Goal: Transaction & Acquisition: Purchase product/service

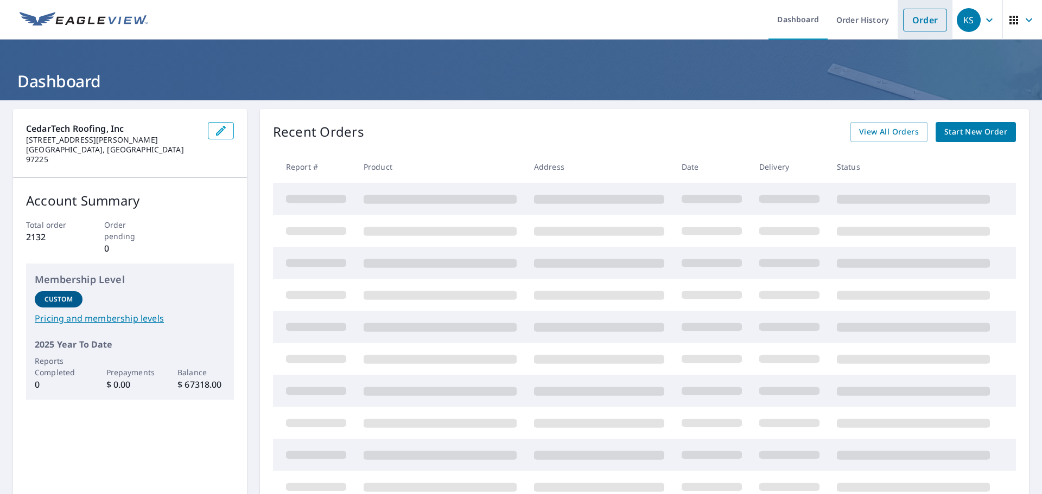
click at [916, 18] on link "Order" at bounding box center [925, 20] width 44 height 23
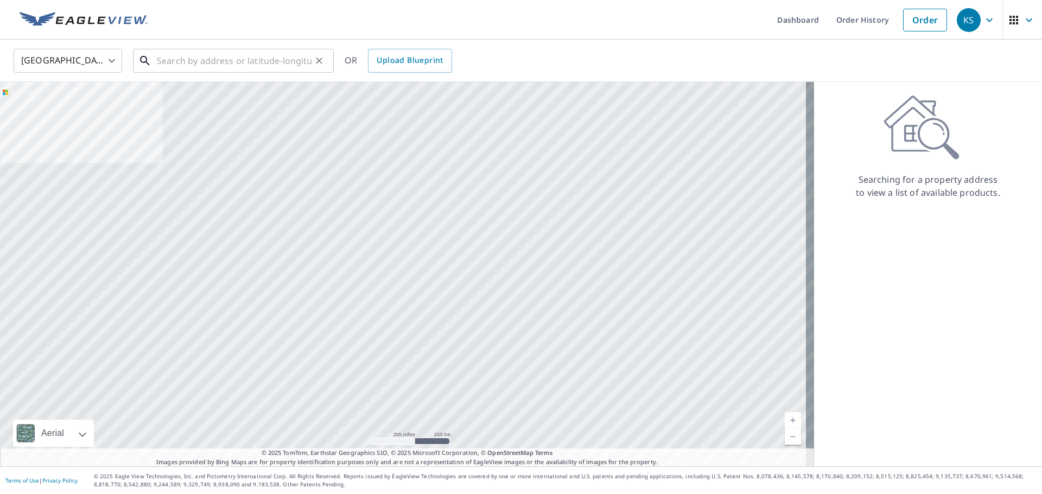
click at [170, 62] on input "text" at bounding box center [234, 61] width 155 height 30
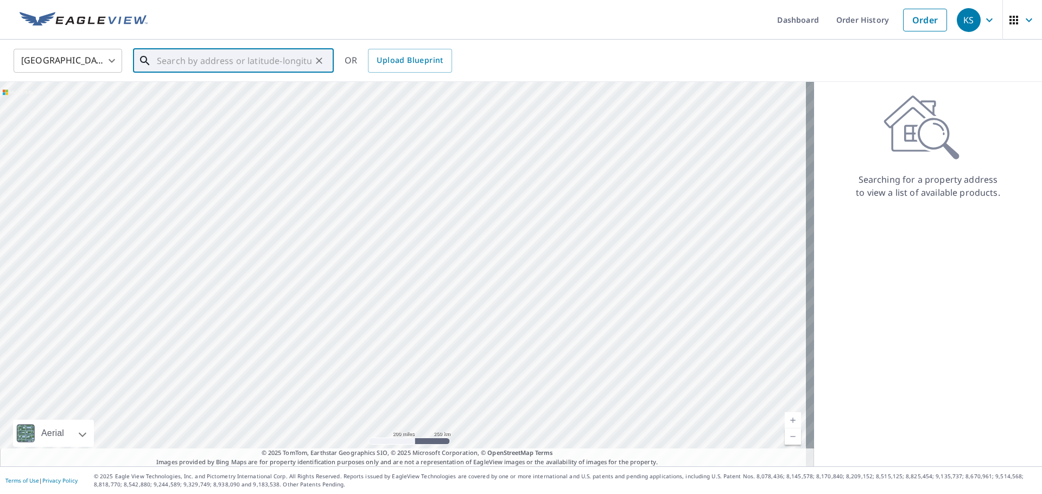
paste input "Phone: [PHONE_NUMBER] Email: [EMAIL_ADDRESS][DOMAIN_NAME]"
type input "P"
click at [206, 103] on p "[GEOGRAPHIC_DATA], [GEOGRAPHIC_DATA] 97229" at bounding box center [240, 110] width 170 height 22
type input "[STREET_ADDRESS]"
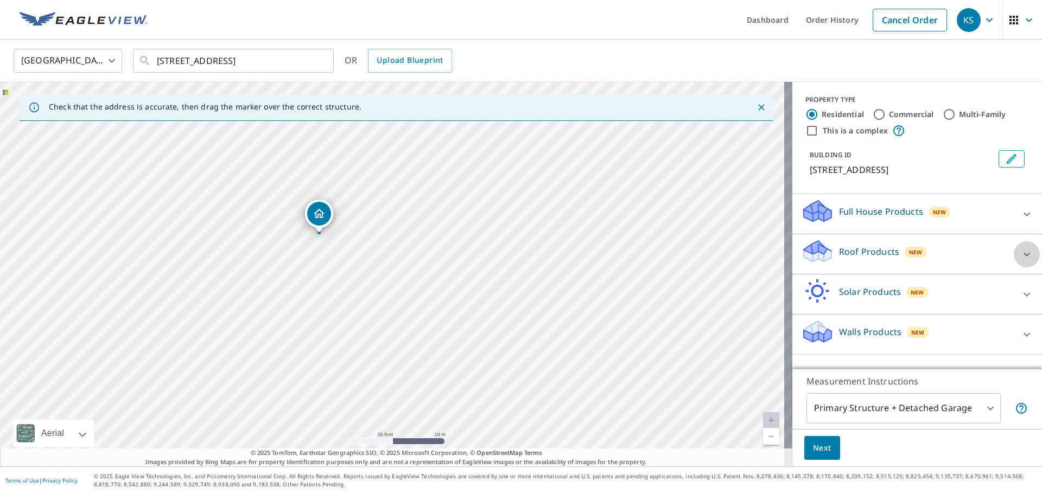
click at [1020, 252] on icon at bounding box center [1026, 254] width 13 height 13
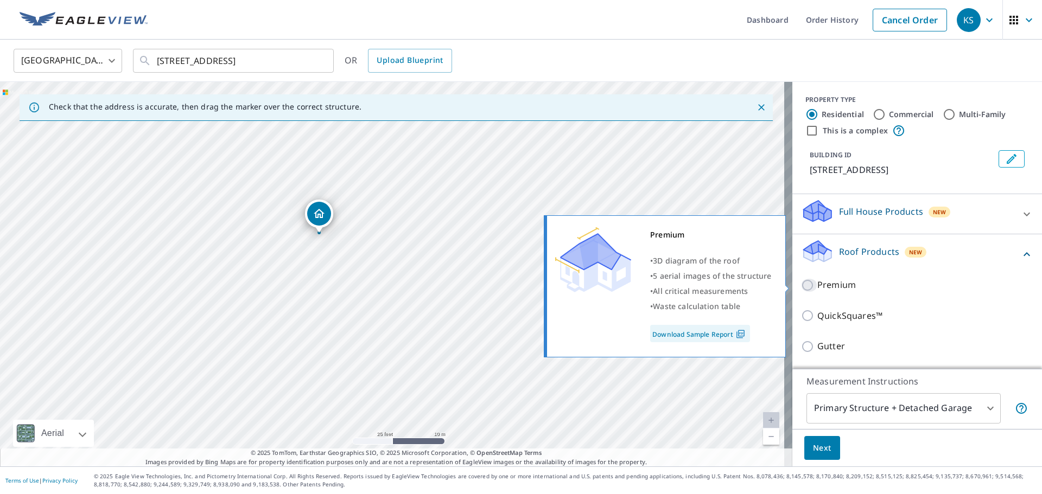
click at [801, 283] on input "Premium" at bounding box center [809, 285] width 16 height 13
checkbox input "true"
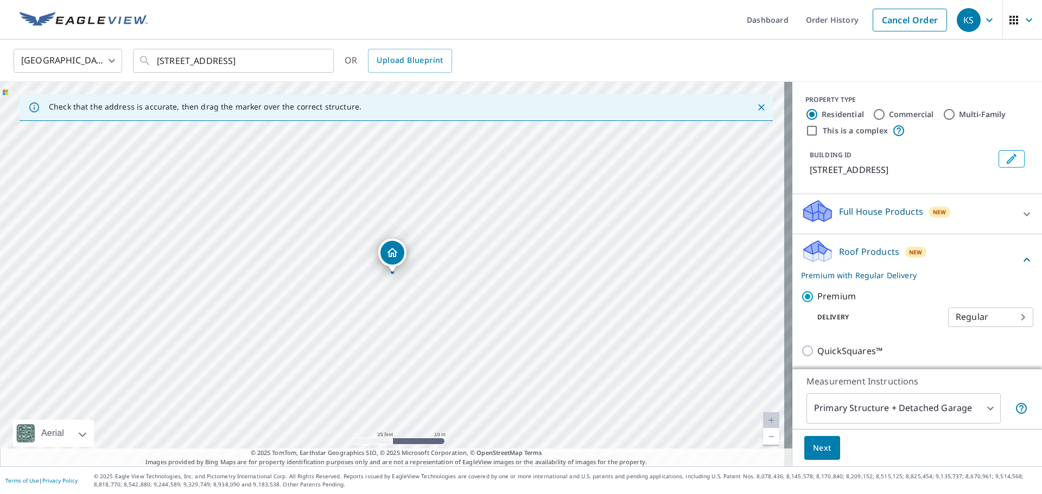
click at [813, 445] on span "Next" at bounding box center [822, 449] width 18 height 14
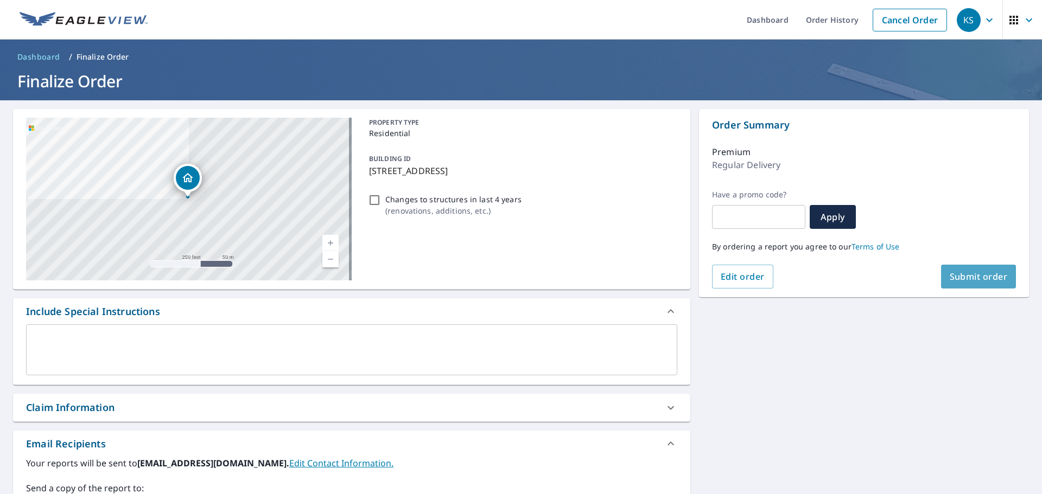
click at [957, 273] on span "Submit order" at bounding box center [978, 277] width 58 height 12
checkbox input "true"
